Goal: Information Seeking & Learning: Learn about a topic

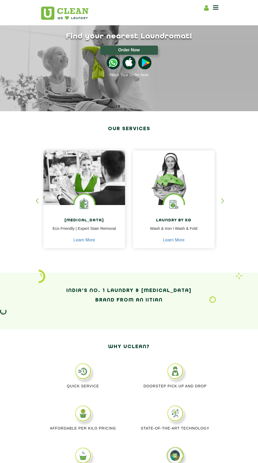
scroll to position [12, 0]
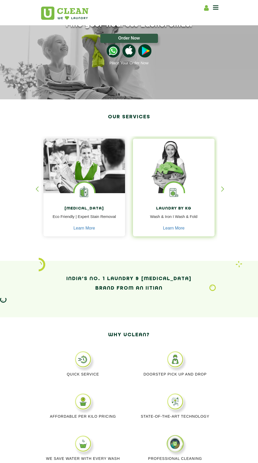
click at [153, 201] on div "Laundry by Kg Wash & Iron I Wash & Fold Learn More" at bounding box center [174, 215] width 82 height 44
click at [154, 199] on div "Laundry by Kg Wash & Iron I Wash & Fold Learn More" at bounding box center [174, 215] width 82 height 44
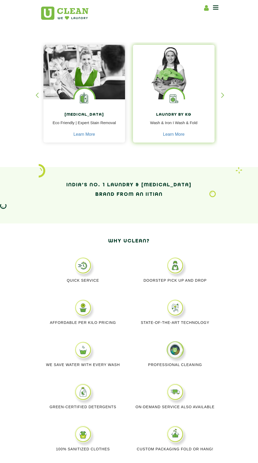
scroll to position [114, 0]
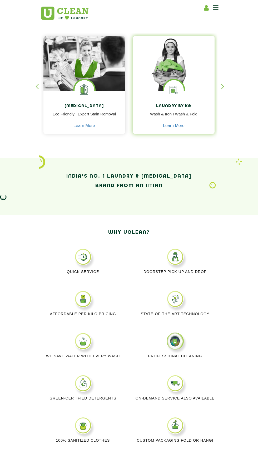
click at [173, 107] on h4 "Laundry by Kg" at bounding box center [174, 106] width 74 height 5
click at [177, 126] on link "Learn More" at bounding box center [174, 125] width 22 height 5
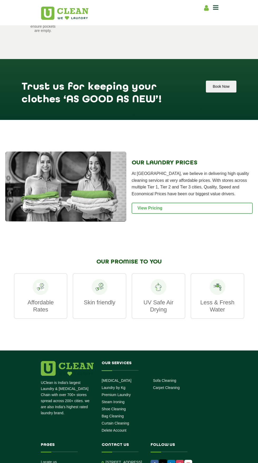
scroll to position [598, 0]
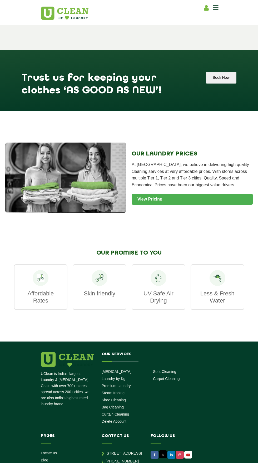
click at [187, 198] on link "View Pricing" at bounding box center [192, 199] width 121 height 11
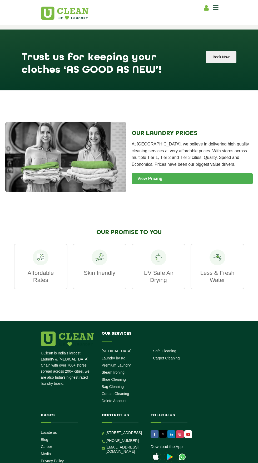
scroll to position [638, 0]
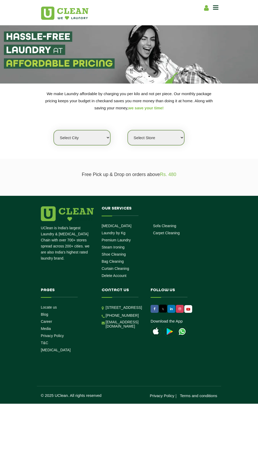
select select "11"
click at [54, 130] on select "Select city [GEOGRAPHIC_DATA] [GEOGRAPHIC_DATA] [GEOGRAPHIC_DATA] [GEOGRAPHIC_D…" at bounding box center [82, 137] width 57 height 15
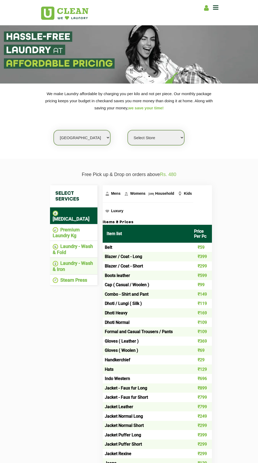
click at [59, 261] on li "Laundry - Wash & Iron" at bounding box center [74, 267] width 42 height 12
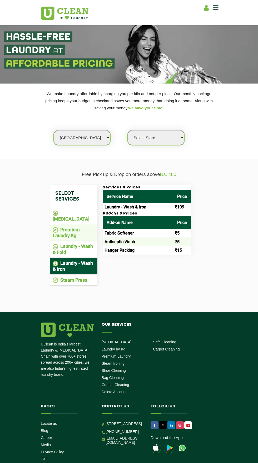
click at [65, 228] on li "Premium Laundry Kg" at bounding box center [74, 233] width 42 height 12
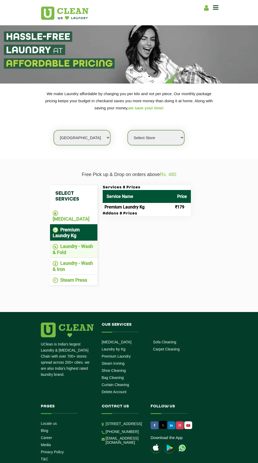
click at [67, 244] on li "Laundry - Wash & Fold" at bounding box center [74, 250] width 42 height 12
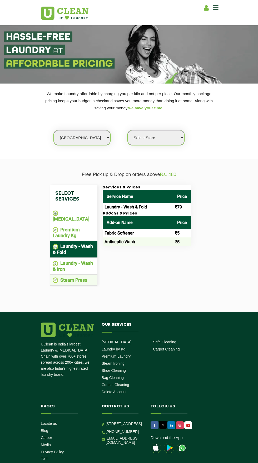
click at [62, 277] on li "Steam Press" at bounding box center [74, 280] width 42 height 6
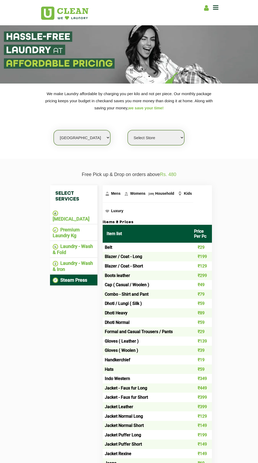
click at [163, 131] on select "Select Store UClean Anna Nagar UClean Navalur UClean Chitlapakkam UClean Urrapa…" at bounding box center [156, 137] width 57 height 15
select select "310"
click at [128, 130] on select "Select Store UClean Anna Nagar UClean Navalur UClean Chitlapakkam UClean Urrapa…" at bounding box center [156, 137] width 57 height 15
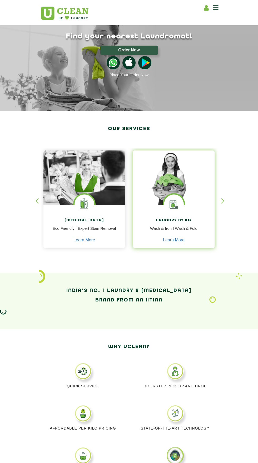
click at [165, 213] on img at bounding box center [174, 205] width 20 height 20
click at [114, 59] on img at bounding box center [113, 62] width 13 height 13
